Goal: Information Seeking & Learning: Find specific fact

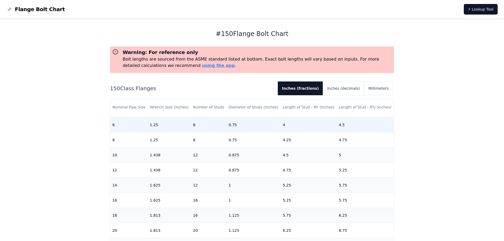
scroll to position [168, 0]
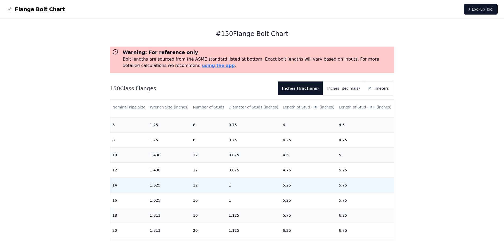
click at [195, 182] on td "12" at bounding box center [209, 185] width 36 height 15
click at [227, 182] on td "1" at bounding box center [254, 185] width 54 height 15
click at [286, 183] on td "5.25" at bounding box center [309, 185] width 56 height 15
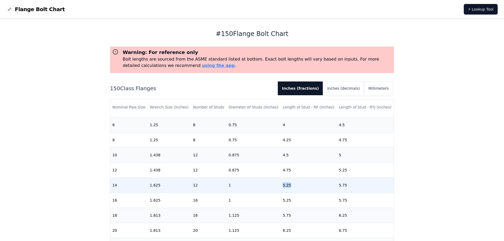
click at [286, 183] on td "5.25" at bounding box center [309, 185] width 56 height 15
click at [231, 180] on td "1" at bounding box center [254, 185] width 54 height 15
click at [157, 181] on td "1.625" at bounding box center [169, 185] width 43 height 15
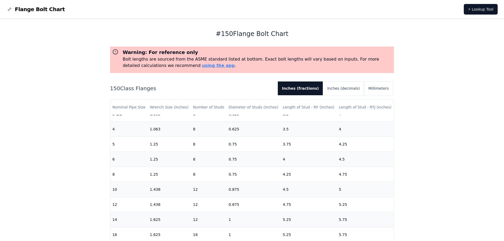
scroll to position [159, 0]
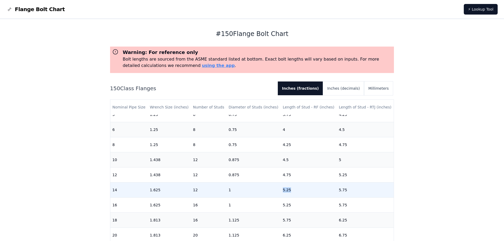
drag, startPoint x: 273, startPoint y: 190, endPoint x: 297, endPoint y: 191, distance: 23.8
click at [297, 191] on tr "14 1.625 12 1 5.25 5.75" at bounding box center [252, 189] width 284 height 15
